Goal: Navigation & Orientation: Find specific page/section

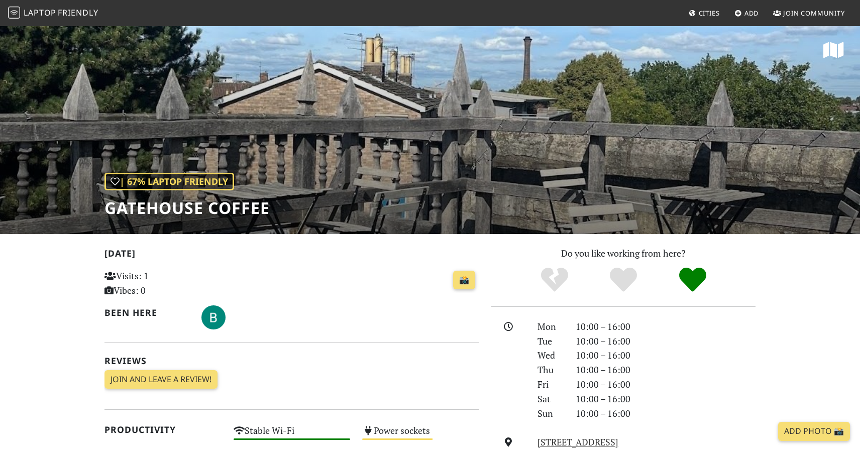
click at [91, 16] on span "Friendly" at bounding box center [78, 12] width 40 height 11
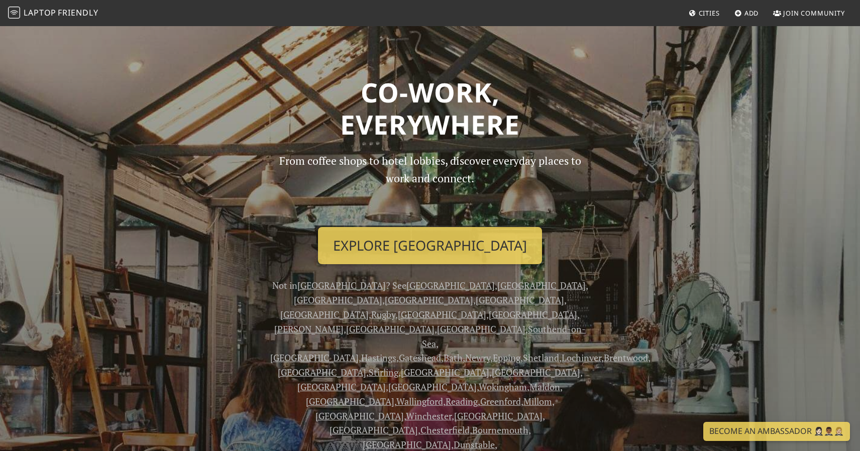
click at [707, 15] on span "Cities" at bounding box center [709, 13] width 21 height 9
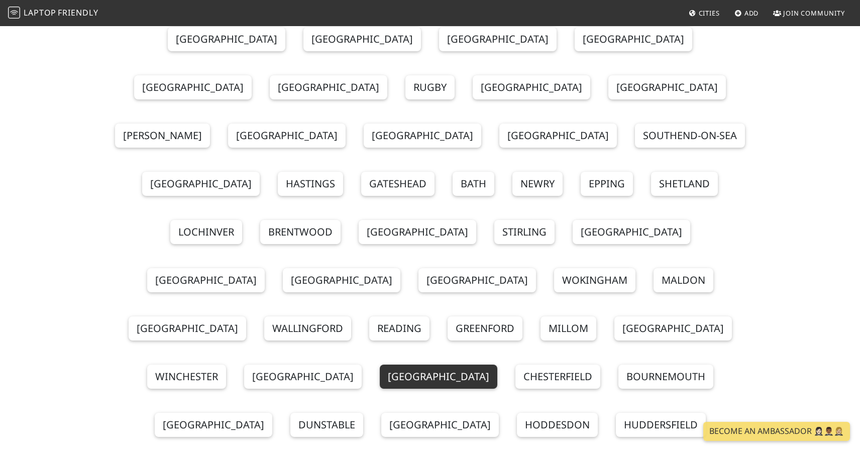
scroll to position [128, 0]
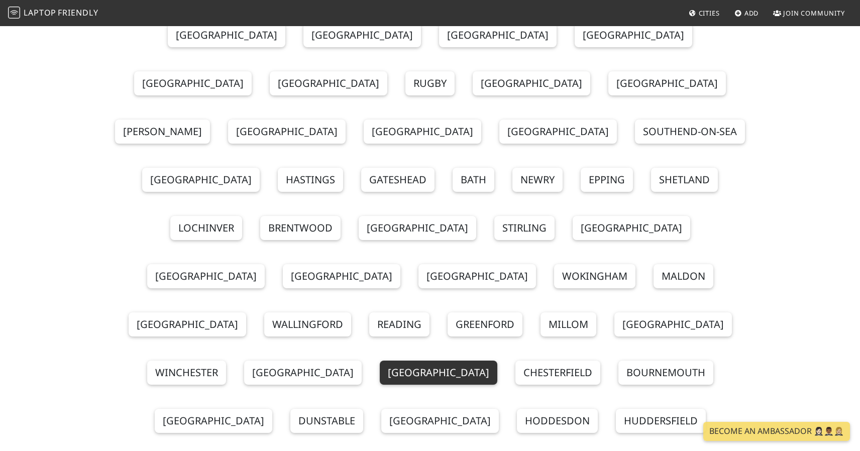
click at [426, 361] on link "York" at bounding box center [439, 373] width 118 height 24
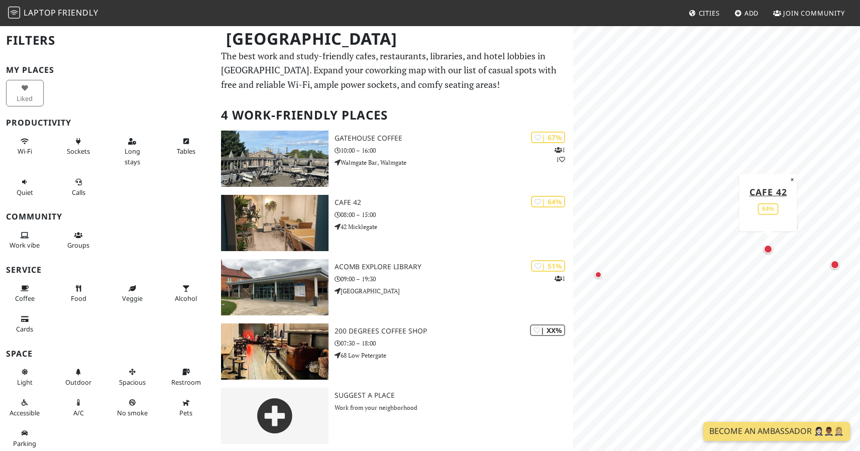
scroll to position [4, 0]
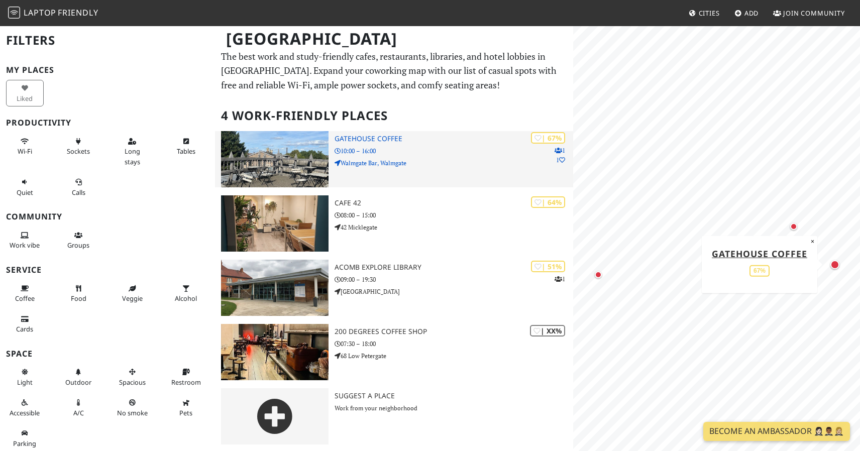
click at [294, 155] on img at bounding box center [274, 159] width 107 height 56
